Goal: Task Accomplishment & Management: Manage account settings

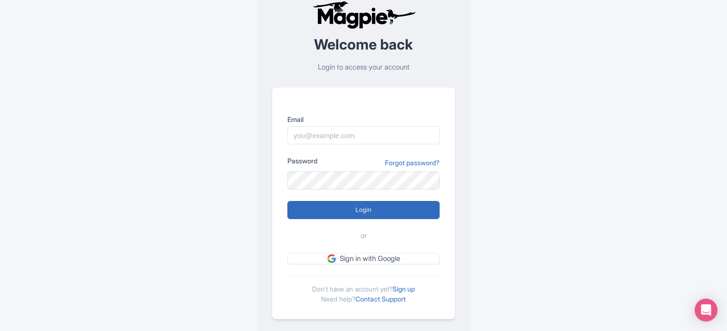
scroll to position [40, 0]
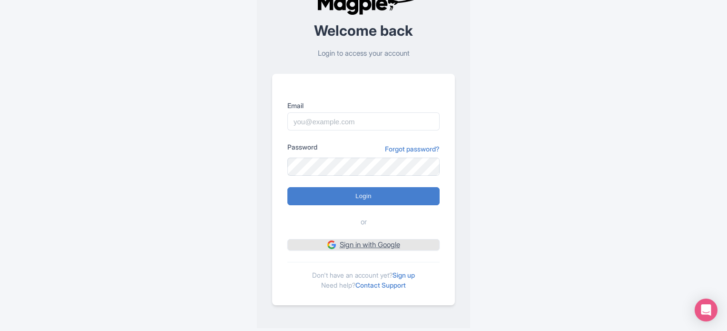
click at [369, 245] on link "Sign in with Google" at bounding box center [363, 245] width 152 height 12
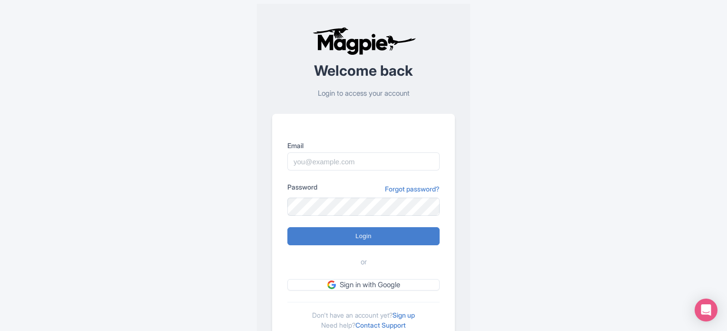
scroll to position [40, 0]
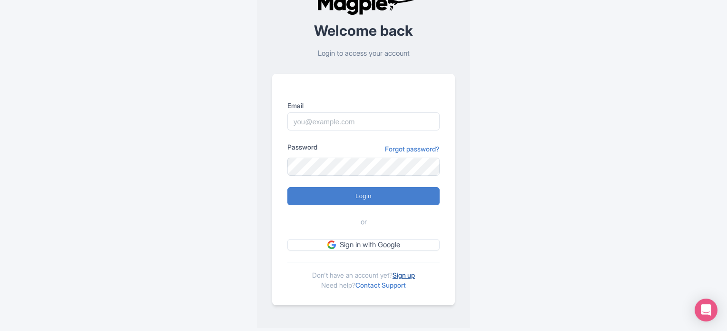
click at [402, 274] on link "Sign up" at bounding box center [403, 275] width 22 height 8
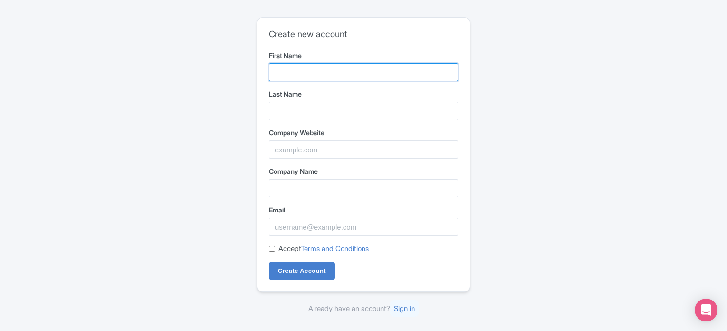
click at [325, 67] on input "First Name" at bounding box center [363, 72] width 189 height 18
type input "[PERSON_NAME]"
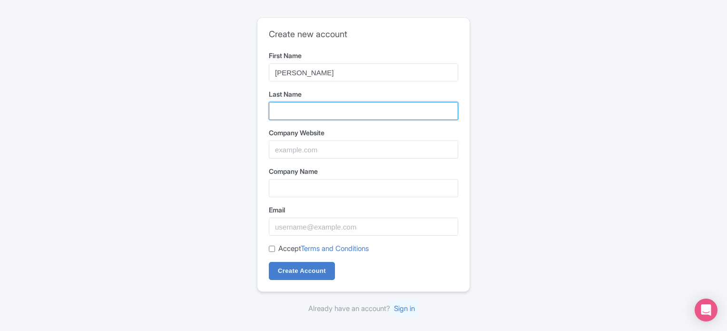
type input "Accessories"
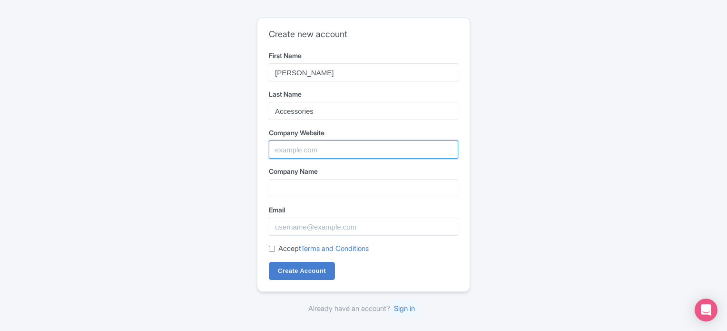
type input "Pipe Grooving Machines in [GEOGRAPHIC_DATA]-[PERSON_NAME] Accessories Pte Ltd"
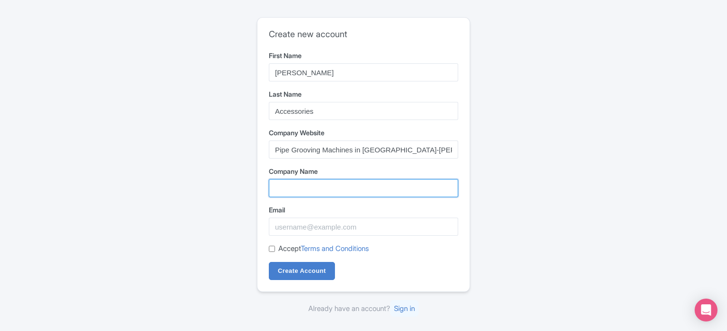
type input "Pipe Grooving Machines in [GEOGRAPHIC_DATA]-[PERSON_NAME] Accessories Pte Ltd"
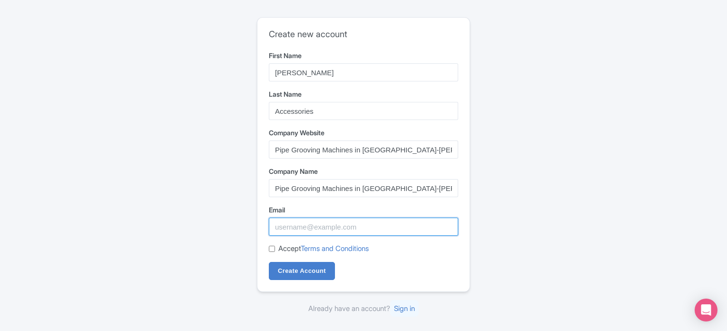
type input "aaronaccessories23@gmail.com"
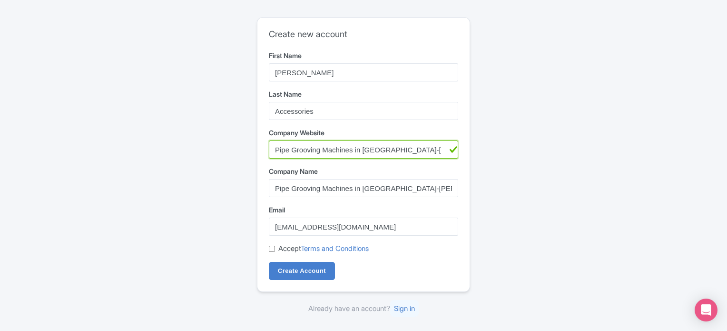
click at [331, 147] on input "Pipe Grooving Machines in Singapore-AARON Accessories Pte Ltd" at bounding box center [363, 149] width 189 height 18
click at [334, 154] on input "Pipe Grooving Machines in Singapore-AARON Accessories Pte Ltd" at bounding box center [363, 149] width 189 height 18
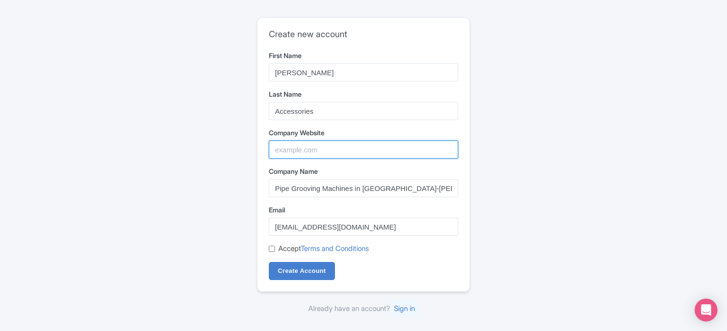
paste input "https://aaron-accessories.com/"
type input "https://aaron-accessories.com/"
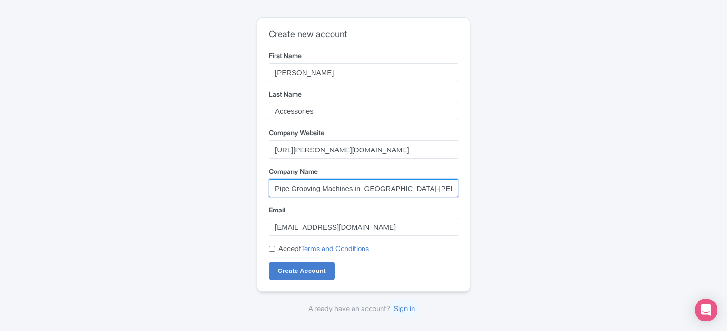
click at [325, 189] on input "Pipe Grooving Machines in Singapore-AARON Accessories Pte Ltd" at bounding box center [363, 188] width 189 height 18
type input "[PERSON_NAME] Accessories"
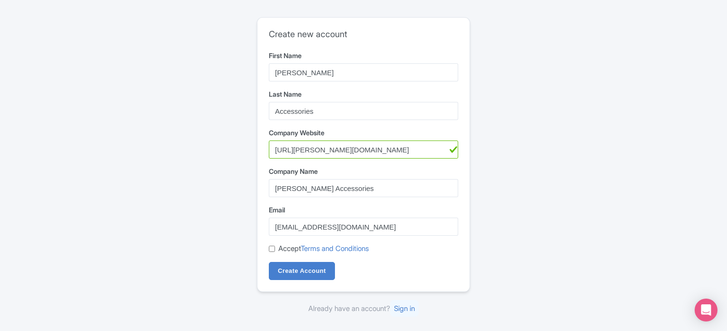
click at [271, 251] on input "Accept Terms and Conditions" at bounding box center [272, 248] width 6 height 6
checkbox input "true"
click at [290, 272] on input "Create Account" at bounding box center [302, 271] width 66 height 18
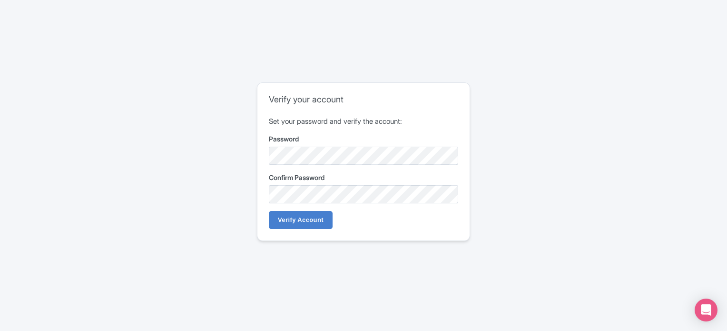
click at [222, 223] on div "Verify your account Set your password and verify the account: Password Confirm …" at bounding box center [363, 165] width 609 height 174
click at [296, 213] on input "Verify Account" at bounding box center [301, 220] width 64 height 18
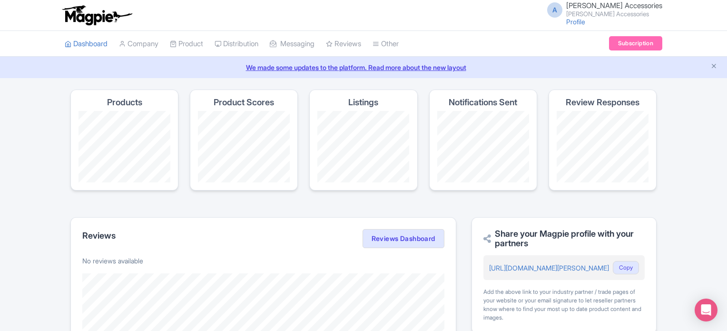
click at [610, 29] on div "A [PERSON_NAME] Accessories [PERSON_NAME] Accessories Profile Users Settings Si…" at bounding box center [363, 15] width 727 height 31
click at [585, 23] on link "Profile" at bounding box center [575, 22] width 19 height 8
click at [617, 8] on span "[PERSON_NAME] Accessories" at bounding box center [614, 5] width 96 height 9
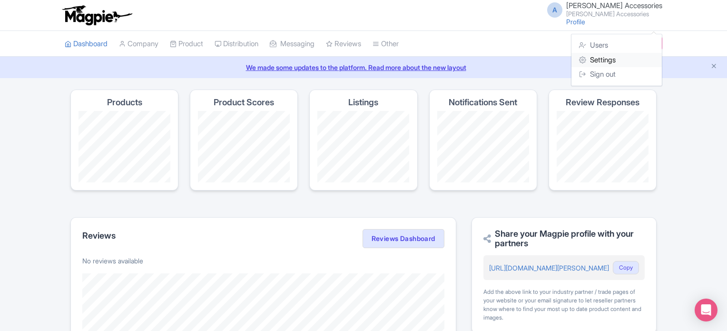
click at [595, 59] on link "Settings" at bounding box center [616, 60] width 90 height 15
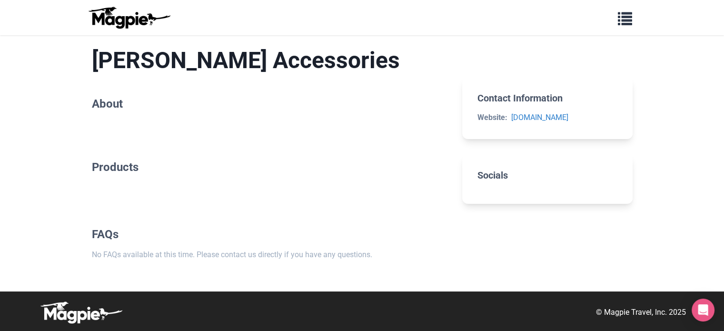
scroll to position [55, 0]
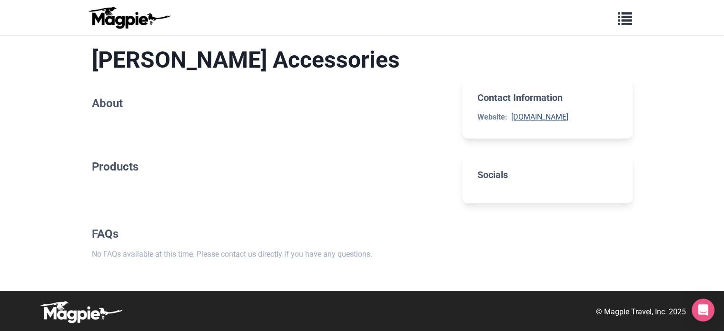
click at [536, 119] on link "[DOMAIN_NAME]" at bounding box center [539, 116] width 57 height 9
click at [113, 108] on h2 "About" at bounding box center [269, 104] width 355 height 14
click at [204, 112] on section "AARON Accessories About" at bounding box center [269, 80] width 355 height 98
drag, startPoint x: 328, startPoint y: 122, endPoint x: 344, endPoint y: 120, distance: 16.3
click at [335, 121] on section "AARON Accessories About" at bounding box center [269, 80] width 355 height 98
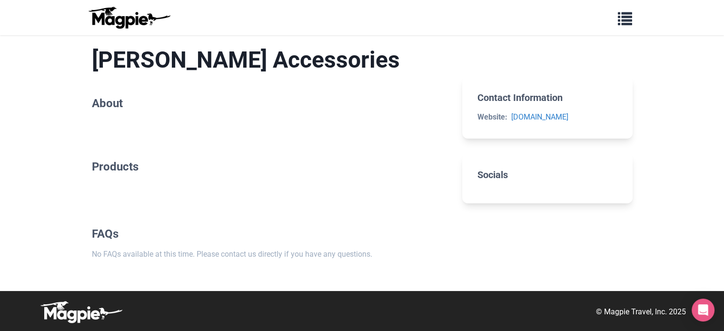
click at [432, 103] on h2 "About" at bounding box center [269, 104] width 355 height 14
click at [343, 114] on section "AARON Accessories About" at bounding box center [269, 80] width 355 height 98
click at [626, 16] on span "button" at bounding box center [625, 17] width 14 height 14
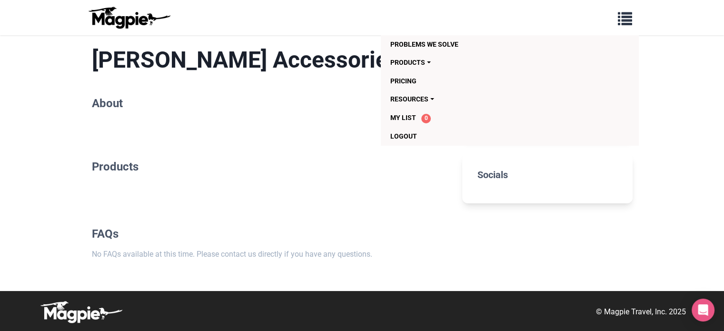
drag, startPoint x: 383, startPoint y: 159, endPoint x: 383, endPoint y: 166, distance: 6.7
click at [383, 166] on section "Products" at bounding box center [269, 171] width 355 height 52
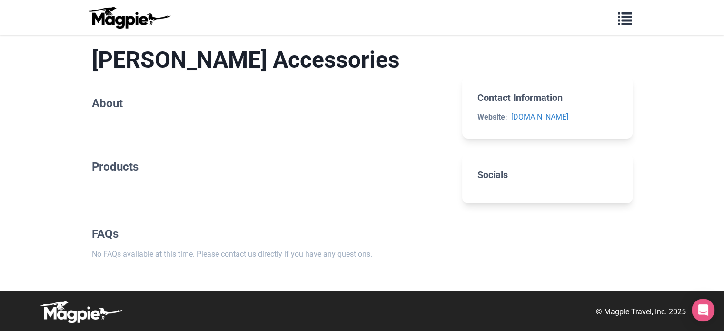
click at [491, 102] on h2 "Contact Information" at bounding box center [546, 97] width 139 height 11
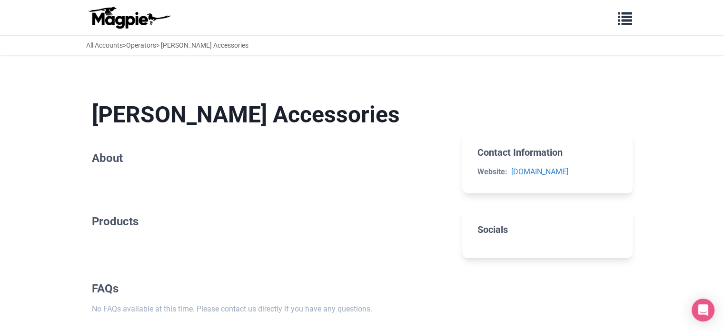
click at [129, 117] on h1 "[PERSON_NAME] Accessories" at bounding box center [269, 115] width 355 height 28
click at [306, 128] on section "AARON Accessories About" at bounding box center [269, 135] width 355 height 98
drag, startPoint x: 120, startPoint y: 157, endPoint x: 111, endPoint y: 204, distance: 47.4
click at [111, 204] on div "AARON Accessories About Products FAQs No FAQs available at this time. Please co…" at bounding box center [269, 208] width 355 height 245
click at [112, 215] on h2 "Products" at bounding box center [269, 222] width 355 height 14
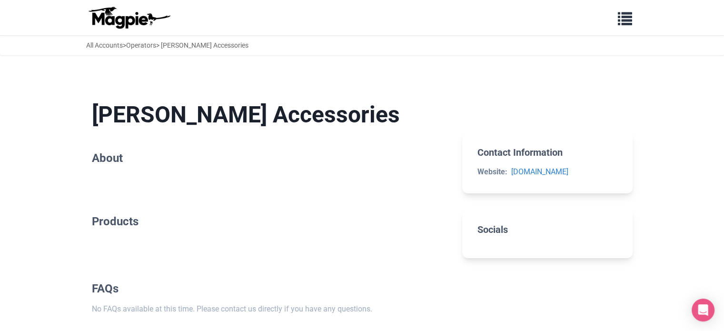
click at [113, 219] on h2 "Products" at bounding box center [269, 222] width 355 height 14
click at [150, 184] on section "AARON Accessories About" at bounding box center [269, 135] width 355 height 98
click at [151, 157] on h2 "About" at bounding box center [269, 158] width 355 height 14
click at [123, 187] on div "AARON Accessories About Products FAQs No FAQs available at this time. Please co…" at bounding box center [269, 208] width 355 height 245
click at [253, 173] on section "AARON Accessories About" at bounding box center [269, 135] width 355 height 98
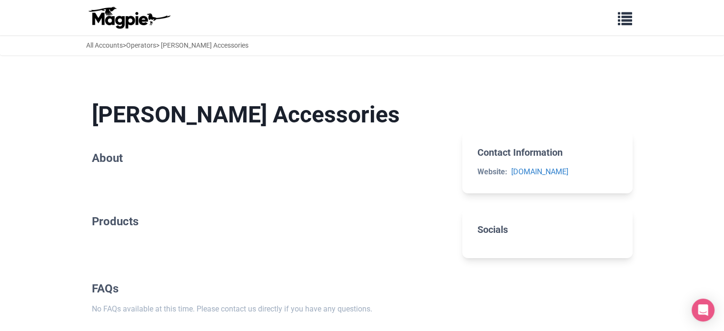
drag, startPoint x: 369, startPoint y: 159, endPoint x: 442, endPoint y: 158, distance: 73.3
click at [442, 158] on h2 "About" at bounding box center [269, 158] width 355 height 14
click at [443, 159] on h2 "About" at bounding box center [269, 158] width 355 height 14
click at [386, 186] on div "AARON Accessories About Products FAQs No FAQs available at this time. Please co…" at bounding box center [269, 208] width 355 height 245
click at [128, 225] on h2 "Products" at bounding box center [269, 222] width 355 height 14
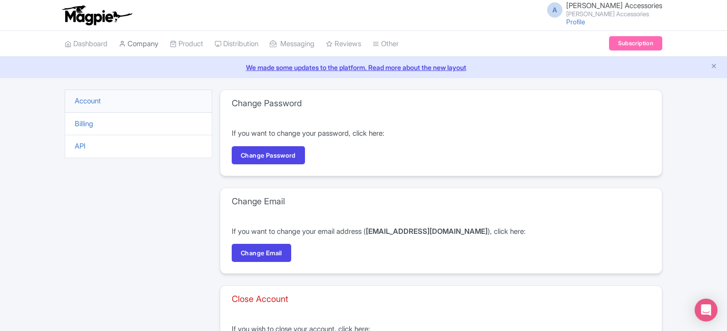
click at [135, 49] on link "Company" at bounding box center [138, 44] width 39 height 26
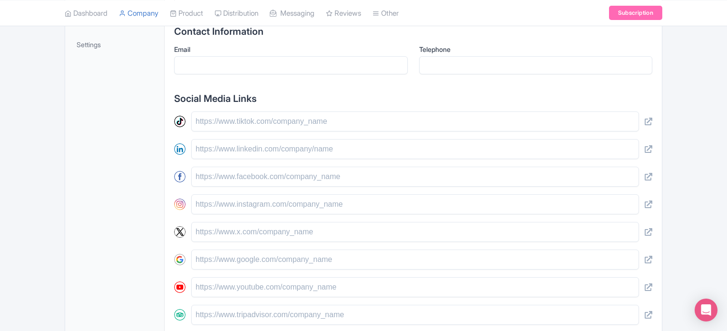
scroll to position [262, 0]
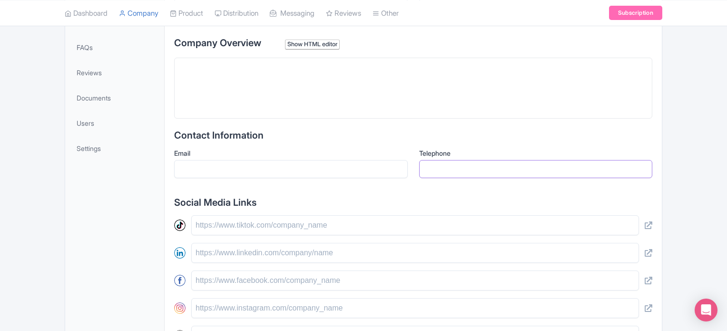
click at [443, 168] on input "Telephone" at bounding box center [536, 169] width 234 height 18
type input "62939581"
type input "aaronaccessories23@gmail.com"
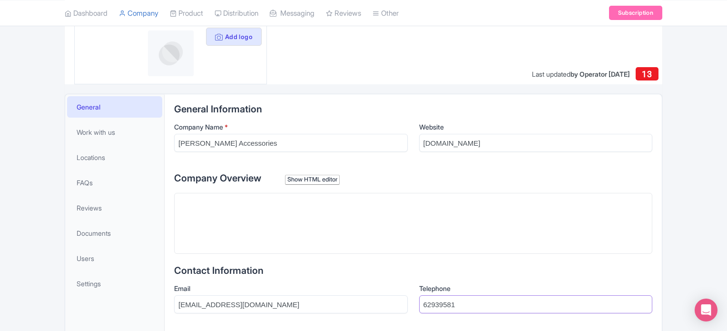
scroll to position [119, 0]
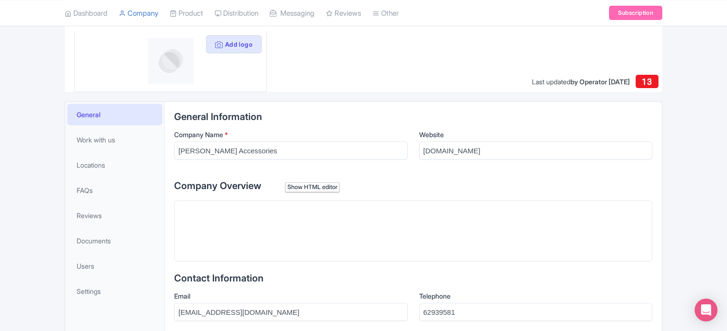
click at [238, 222] on trix-editor at bounding box center [413, 230] width 478 height 61
click at [249, 200] on trix-editor "z" at bounding box center [413, 230] width 478 height 61
click at [246, 200] on trix-editor "z" at bounding box center [413, 230] width 478 height 61
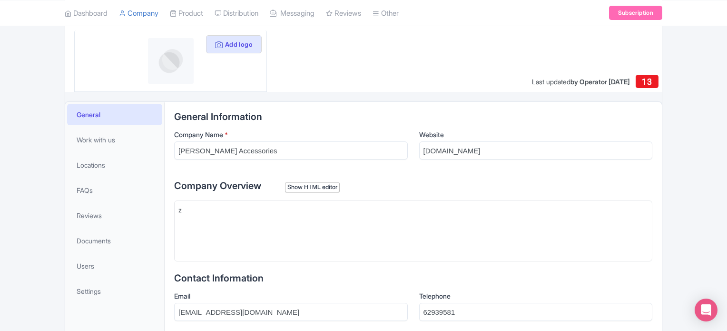
click at [246, 200] on trix-editor "z" at bounding box center [413, 230] width 478 height 61
paste trix-editor "<div>Since 1982, Aaron Accessories Pte Ltd has been Singapore’s trusted source …"
type trix-editor "<div>Since 1982, Aaron Accessories Pte Ltd has been Singapore’s trusted source …"
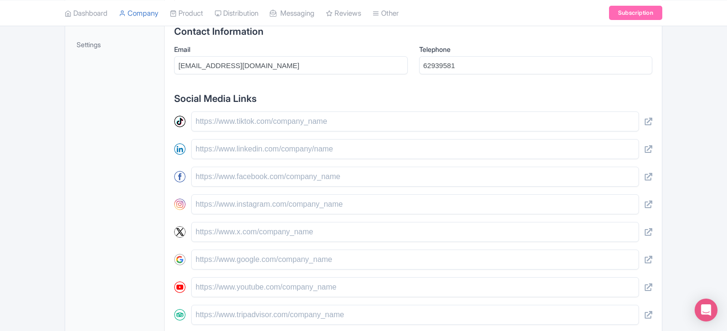
scroll to position [452, 0]
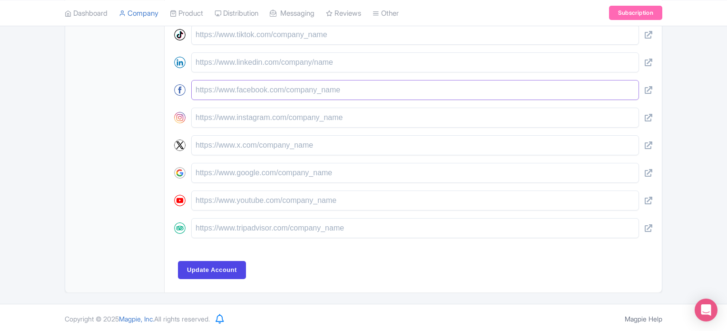
click at [242, 92] on input "text" at bounding box center [415, 90] width 448 height 20
click at [251, 91] on input "text" at bounding box center [415, 90] width 448 height 20
paste input "https://www.facebook.com/aaronaccessories/"
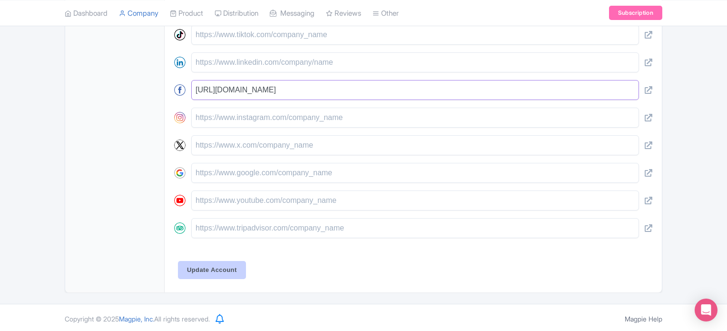
type input "https://www.facebook.com/aaronaccessories/"
click at [229, 274] on input "Update Account" at bounding box center [212, 270] width 68 height 18
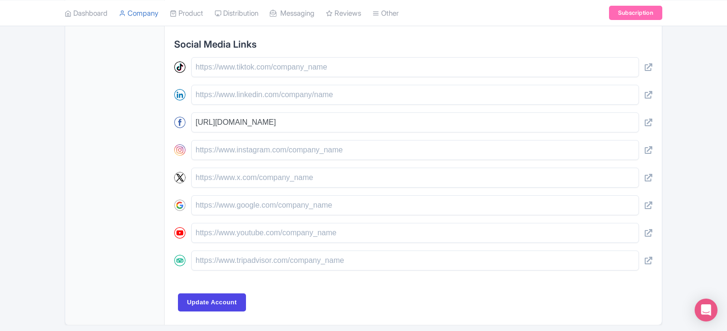
scroll to position [452, 0]
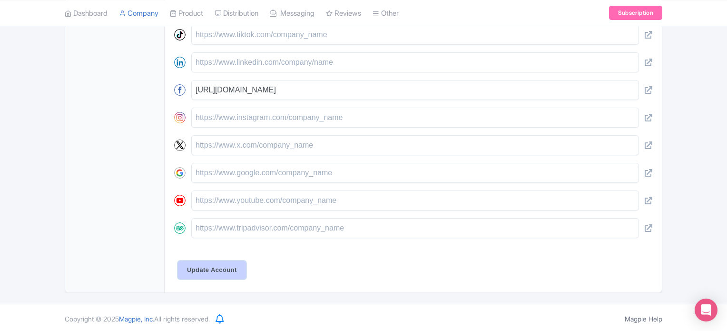
click at [202, 270] on input "Update Account" at bounding box center [212, 270] width 68 height 18
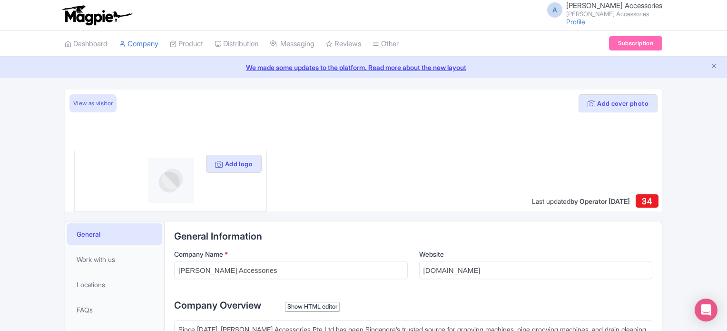
scroll to position [230, 0]
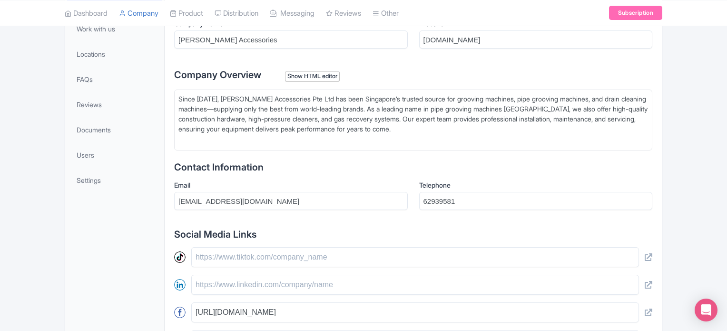
type trix-editor "<div>Since [DATE], [PERSON_NAME] Accessories Pte Ltd has been Singapore’s trust…"
